Goal: Task Accomplishment & Management: Complete application form

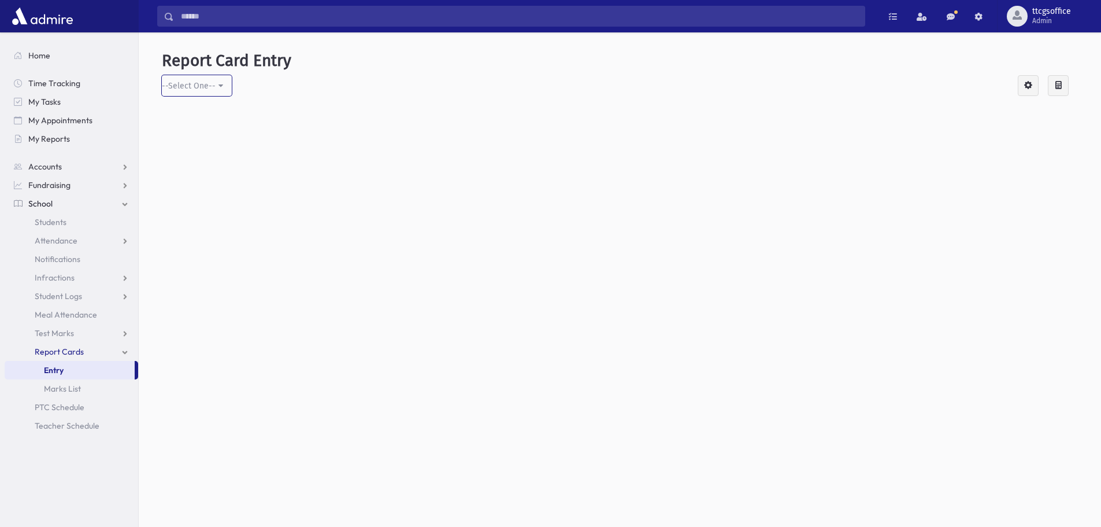
click at [190, 88] on div "--Select One--" at bounding box center [189, 86] width 54 height 12
click at [75, 368] on link "Entry" at bounding box center [70, 370] width 130 height 18
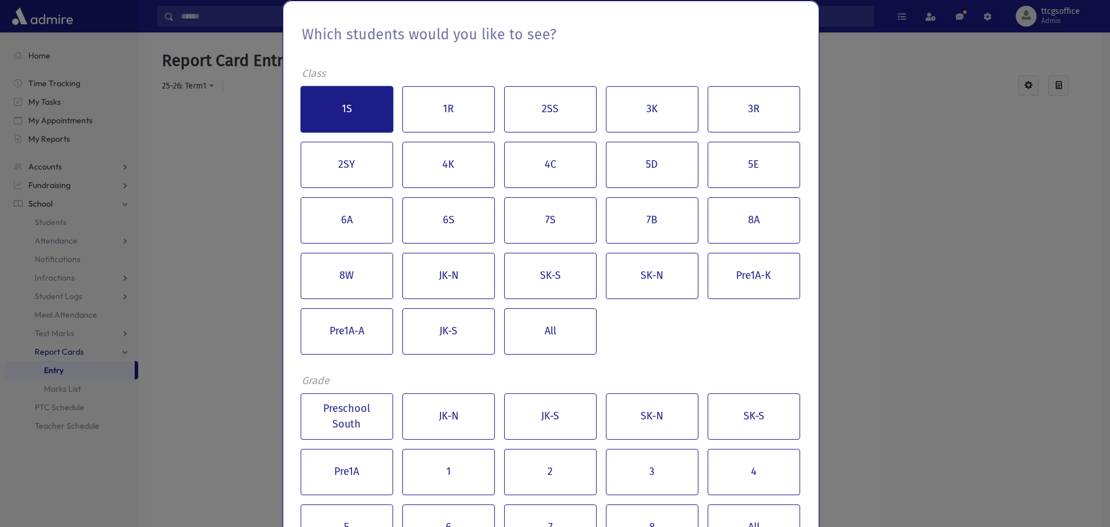
click at [349, 111] on button "1S" at bounding box center [347, 109] width 92 height 46
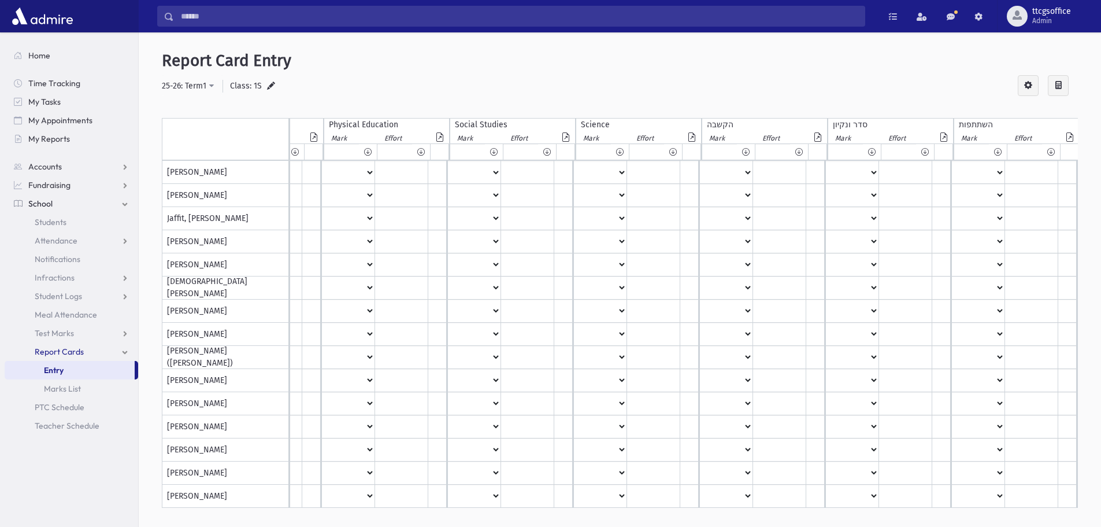
click at [87, 370] on link "Entry" at bounding box center [70, 370] width 130 height 18
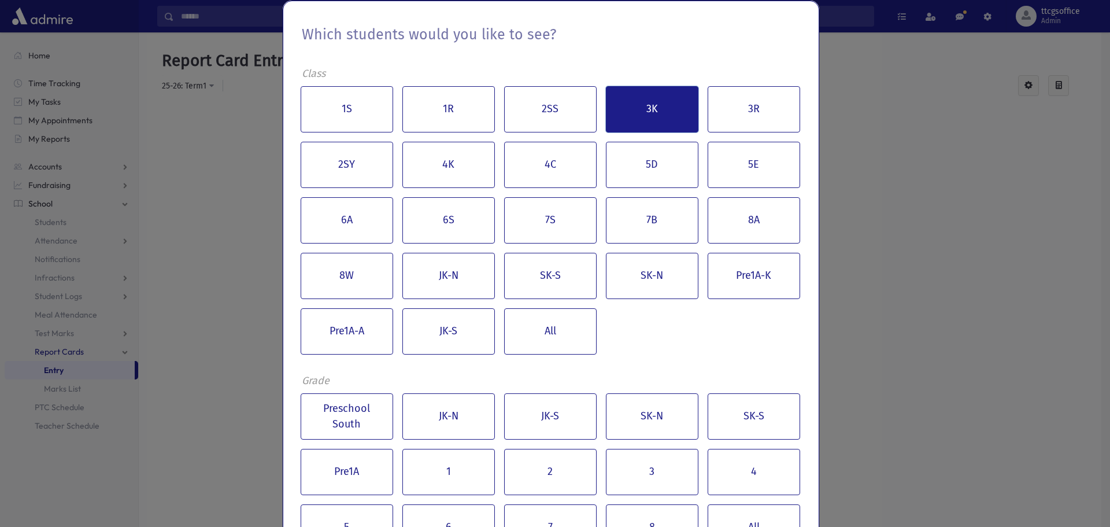
click at [638, 115] on button "3K" at bounding box center [652, 109] width 92 height 46
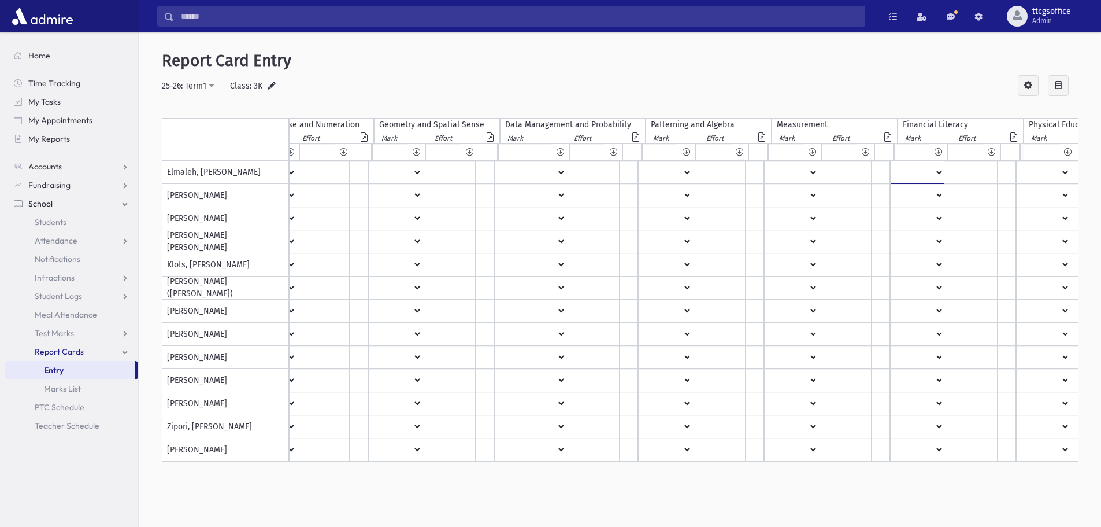
click at [937, 173] on select "** * ** ** * ** ** * ** ** * ** ***" at bounding box center [917, 172] width 53 height 22
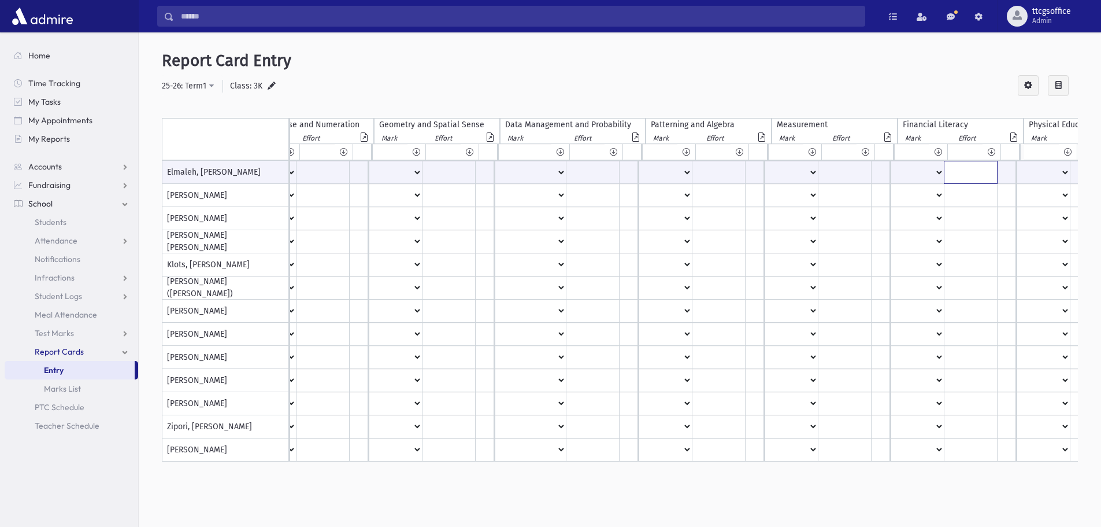
click at [979, 178] on input "text" at bounding box center [971, 172] width 53 height 22
click at [889, 58] on h5 "Report Card Entry" at bounding box center [620, 61] width 916 height 20
